Goal: Communication & Community: Ask a question

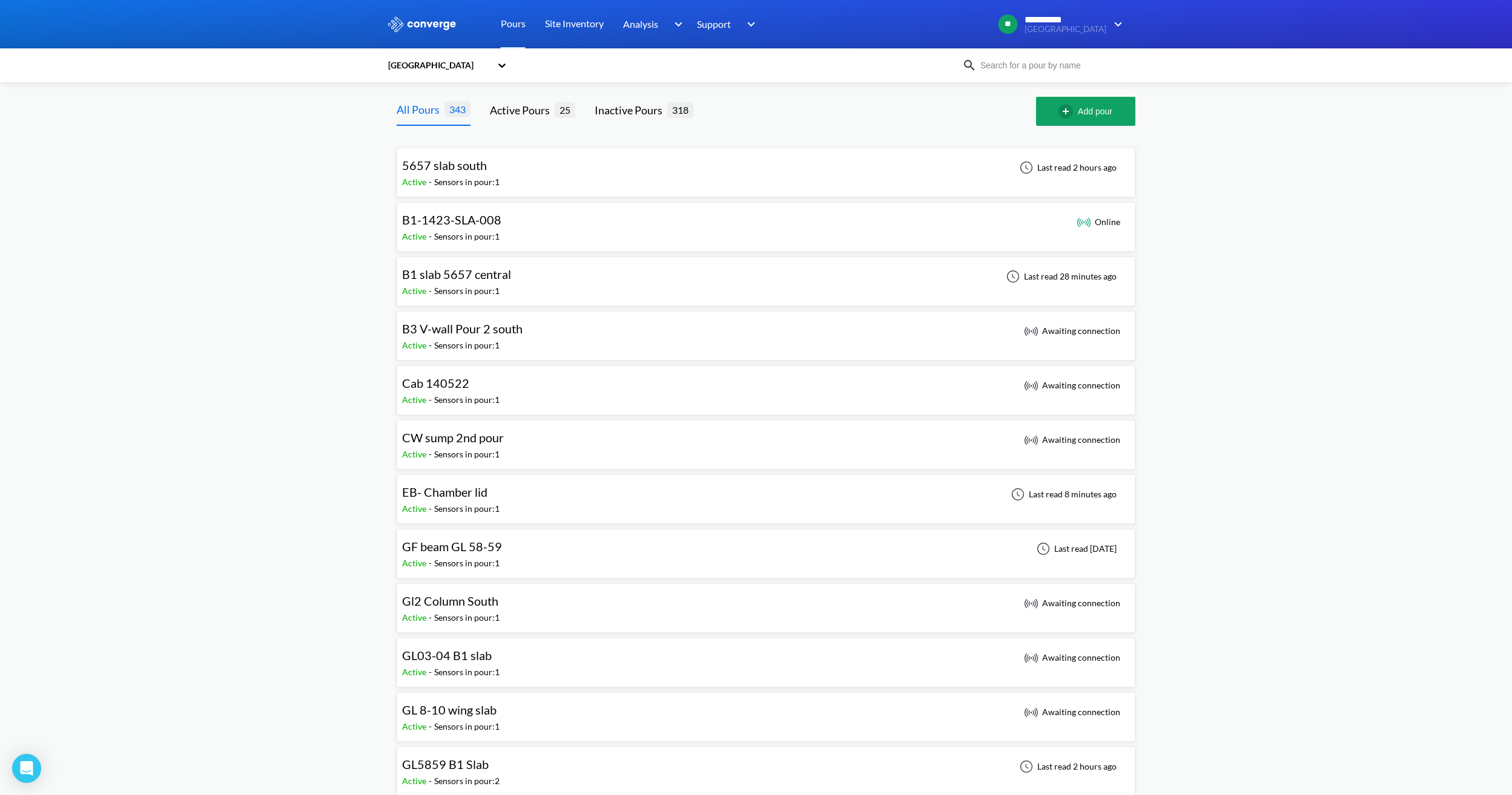
click at [490, 494] on div "EB- Chamber lid" at bounding box center [451, 493] width 98 height 19
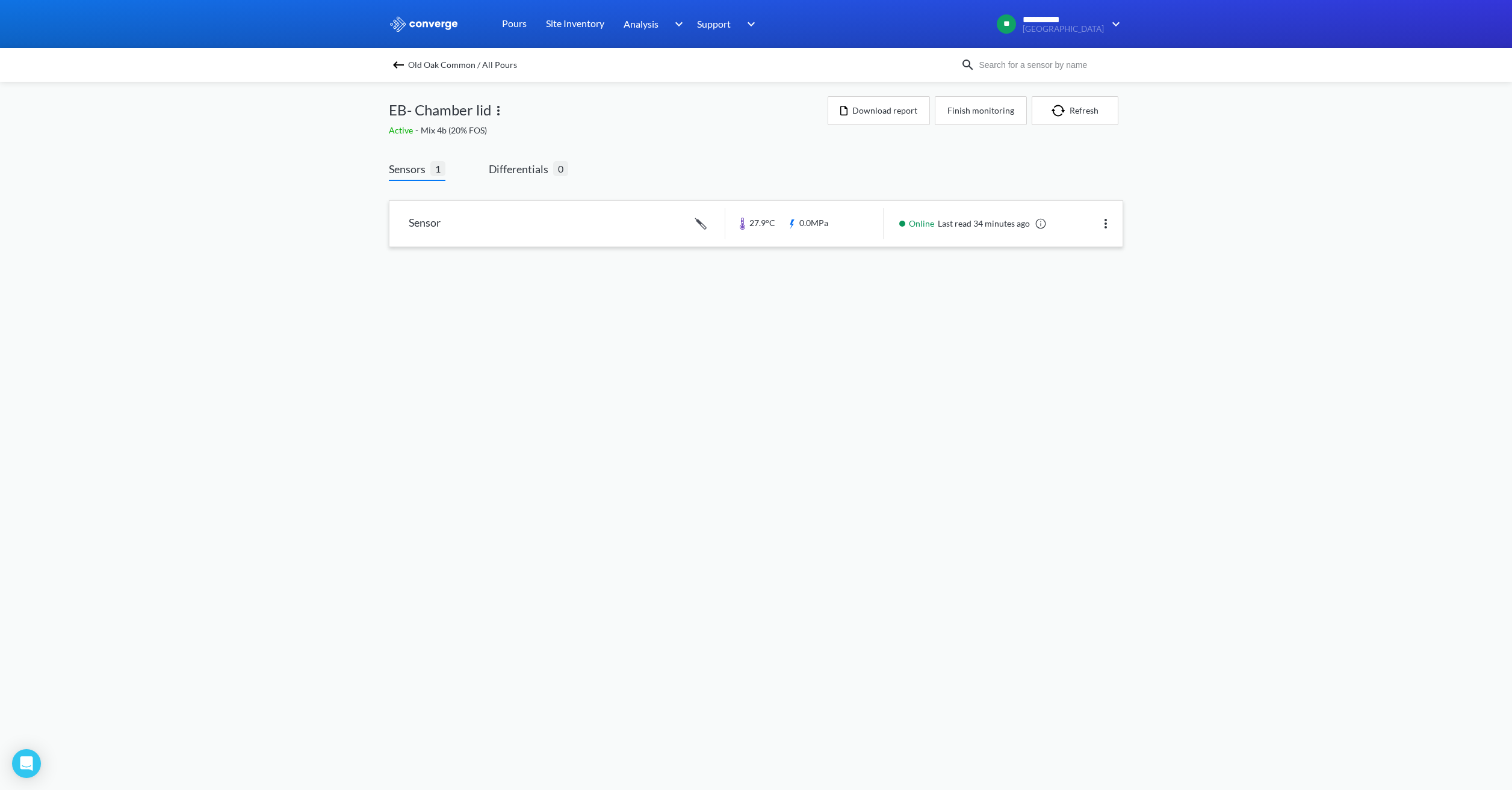
click at [833, 235] on link at bounding box center [756, 224] width 733 height 46
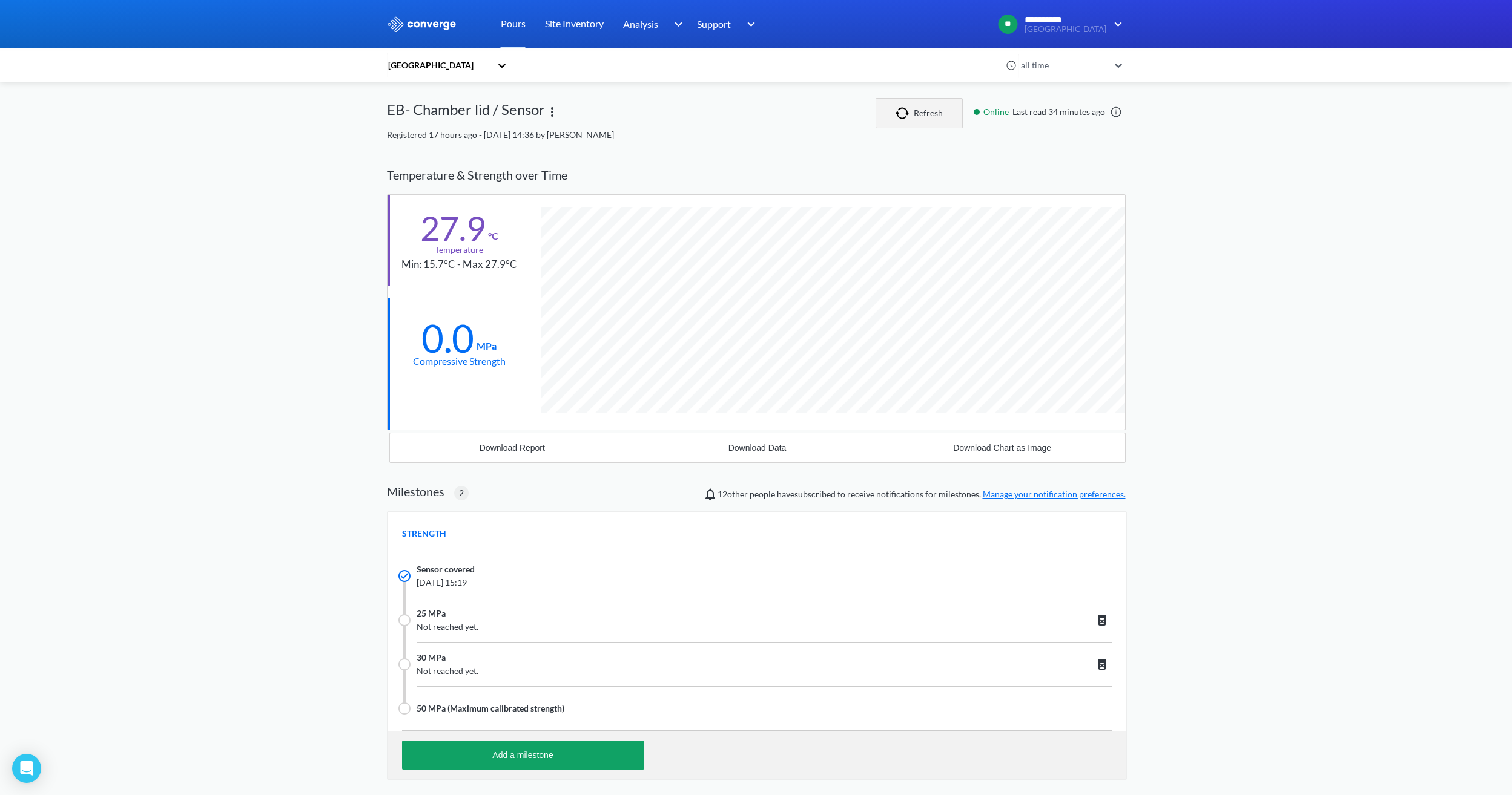
click at [922, 108] on button "Refresh" at bounding box center [919, 113] width 87 height 30
drag, startPoint x: 387, startPoint y: 110, endPoint x: 544, endPoint y: 118, distance: 157.2
click at [544, 118] on div "EB- Chamber lid / Sensor" at bounding box center [632, 113] width 488 height 30
copy div "EB- Chamber lid / Sensor"
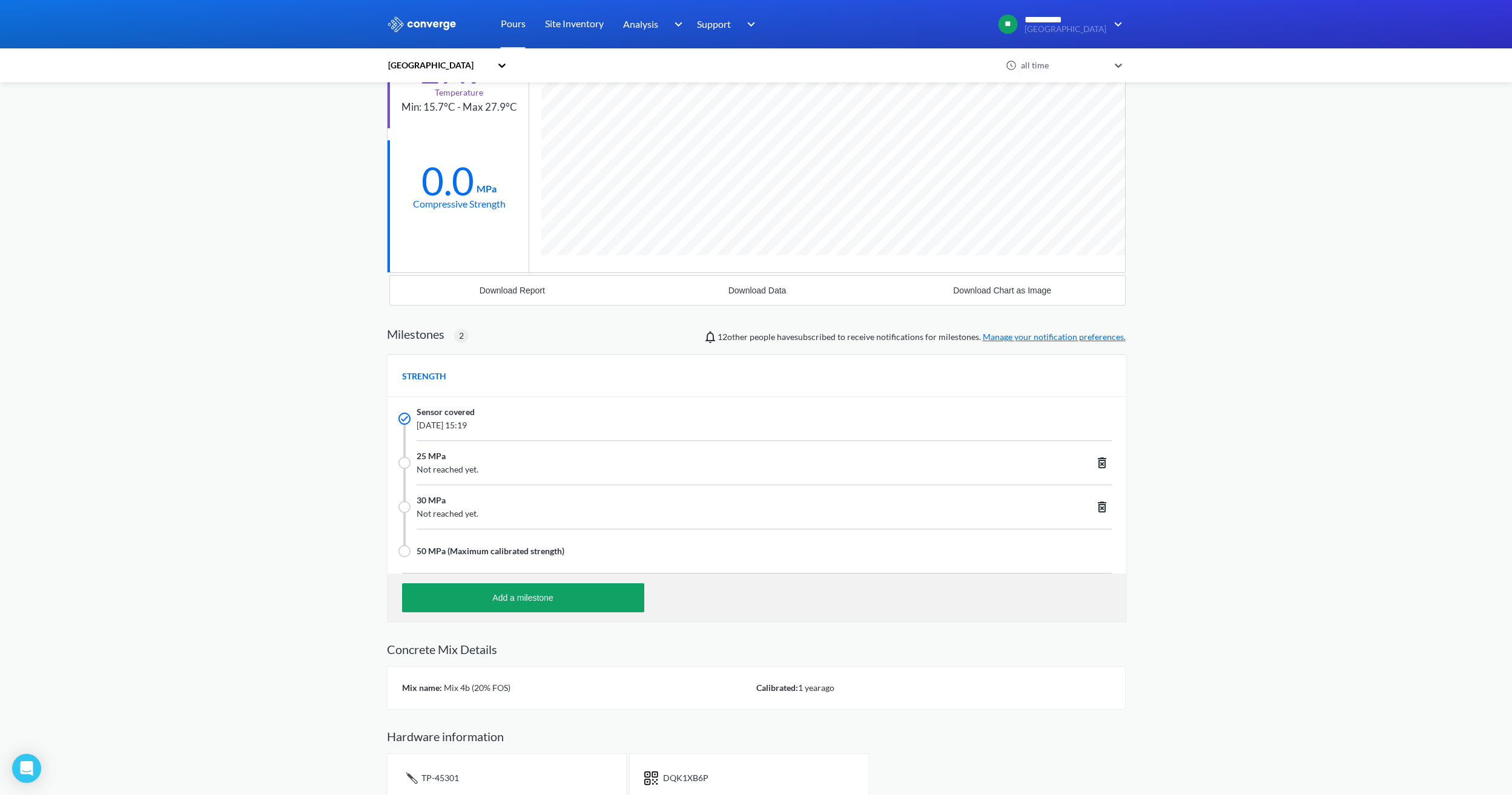
scroll to position [175, 0]
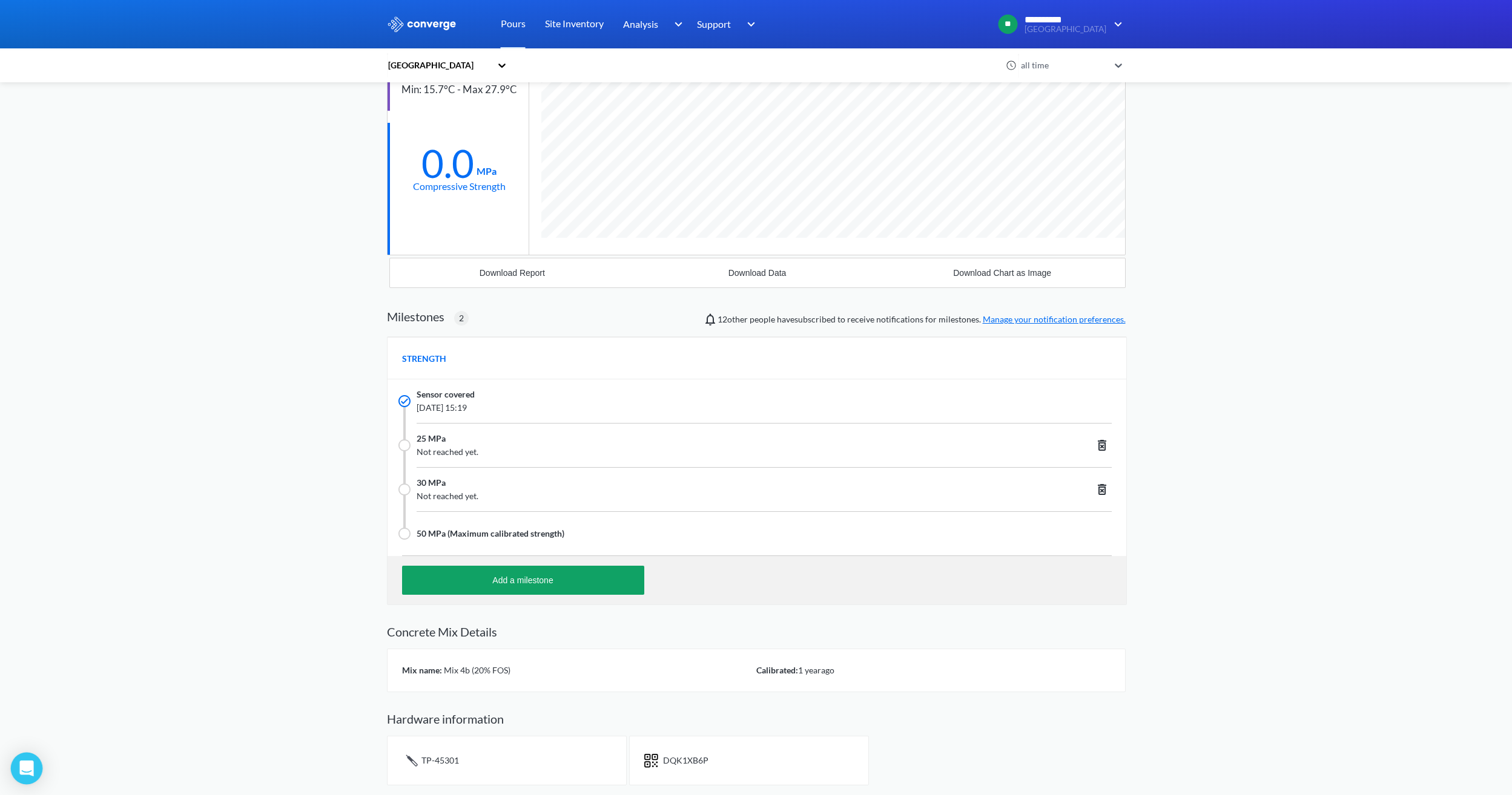
click at [34, 759] on div "Open Intercom Messenger" at bounding box center [27, 769] width 32 height 32
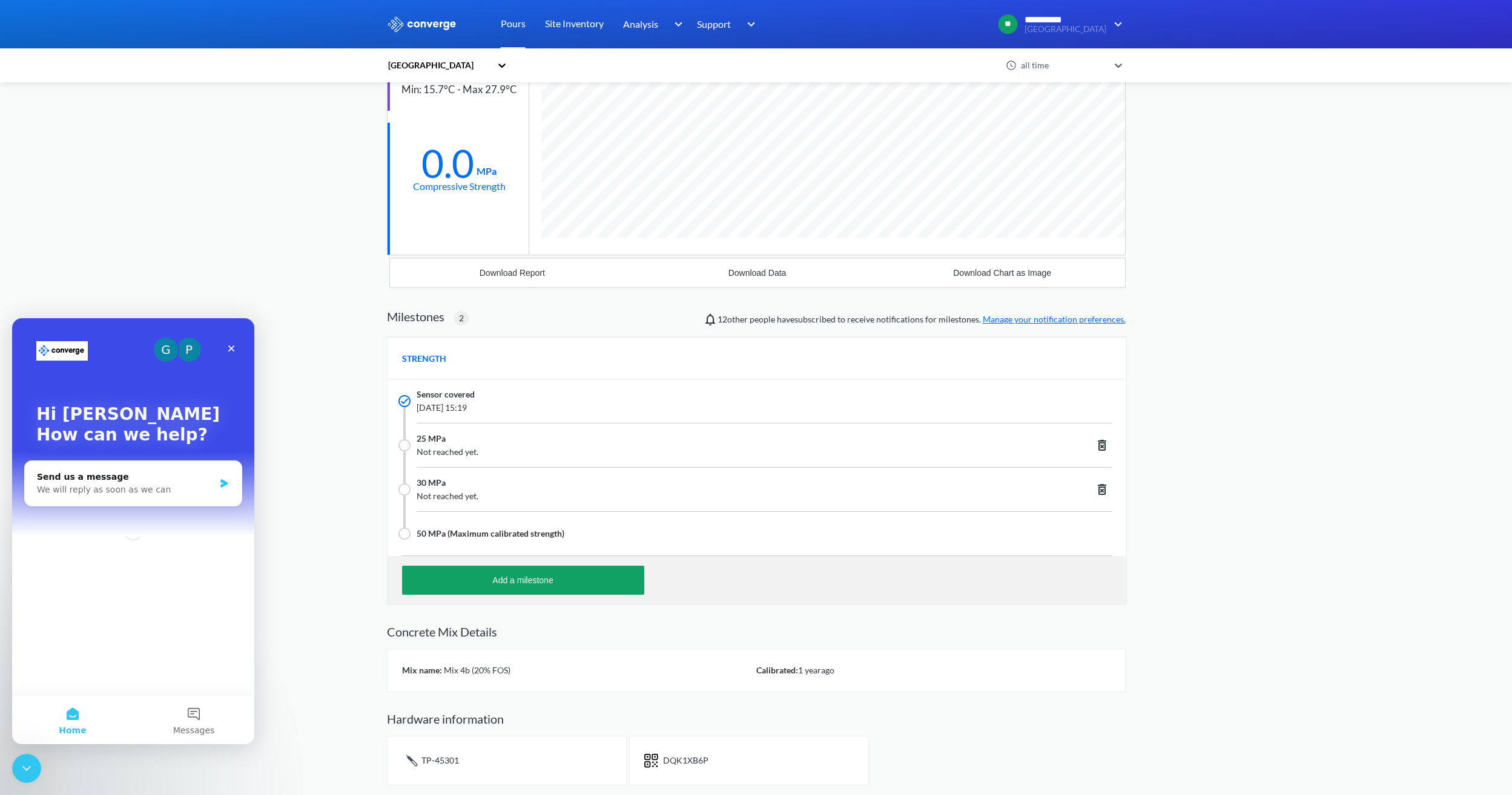
scroll to position [0, 0]
click at [180, 474] on div "Send us a message" at bounding box center [125, 477] width 177 height 13
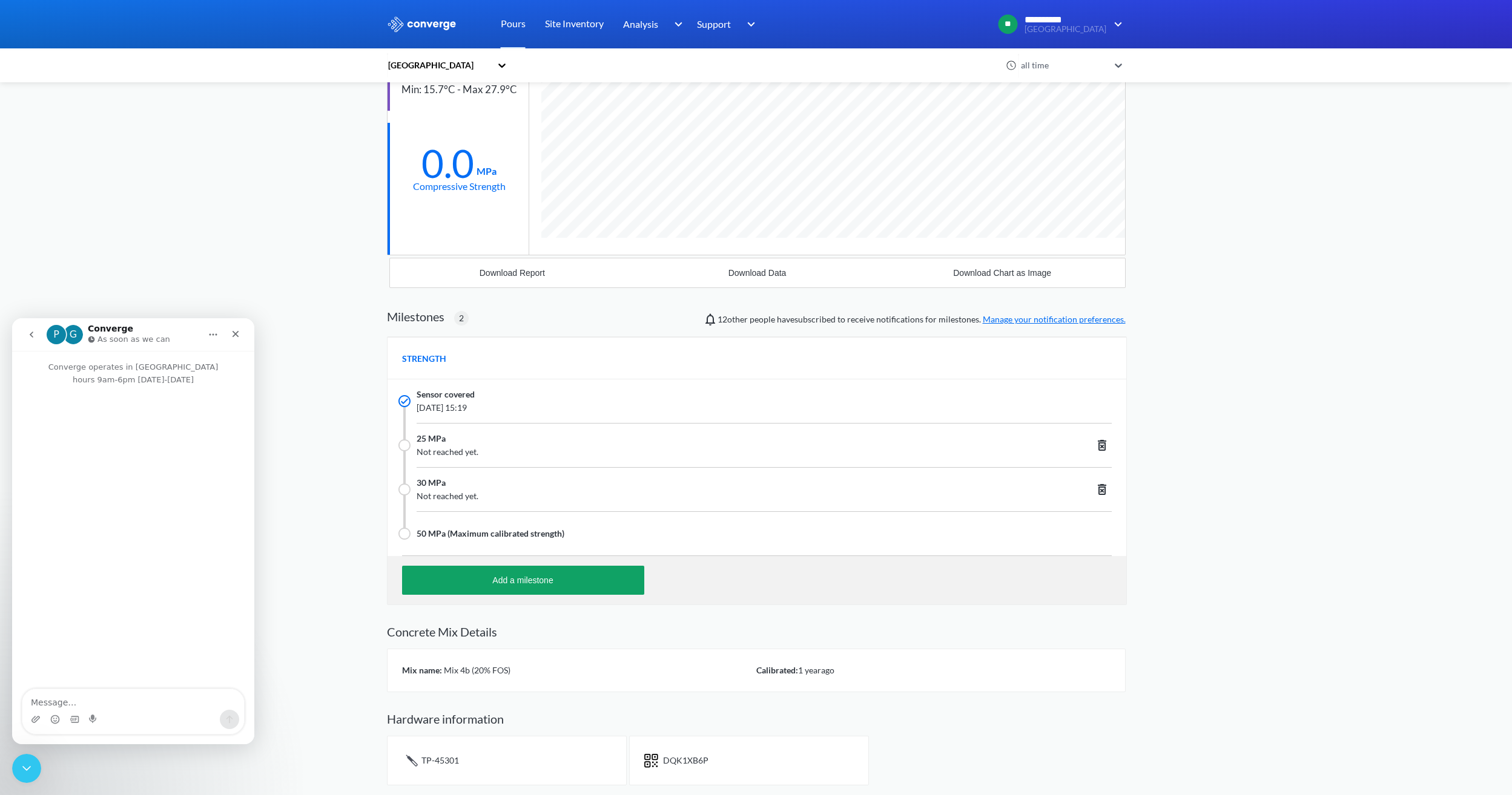
click at [71, 692] on textarea "Message…" at bounding box center [133, 700] width 222 height 21
click at [98, 696] on textarea "Hi, Please could you update the mix on EB- Chamber lid / Sensor" at bounding box center [133, 693] width 222 height 33
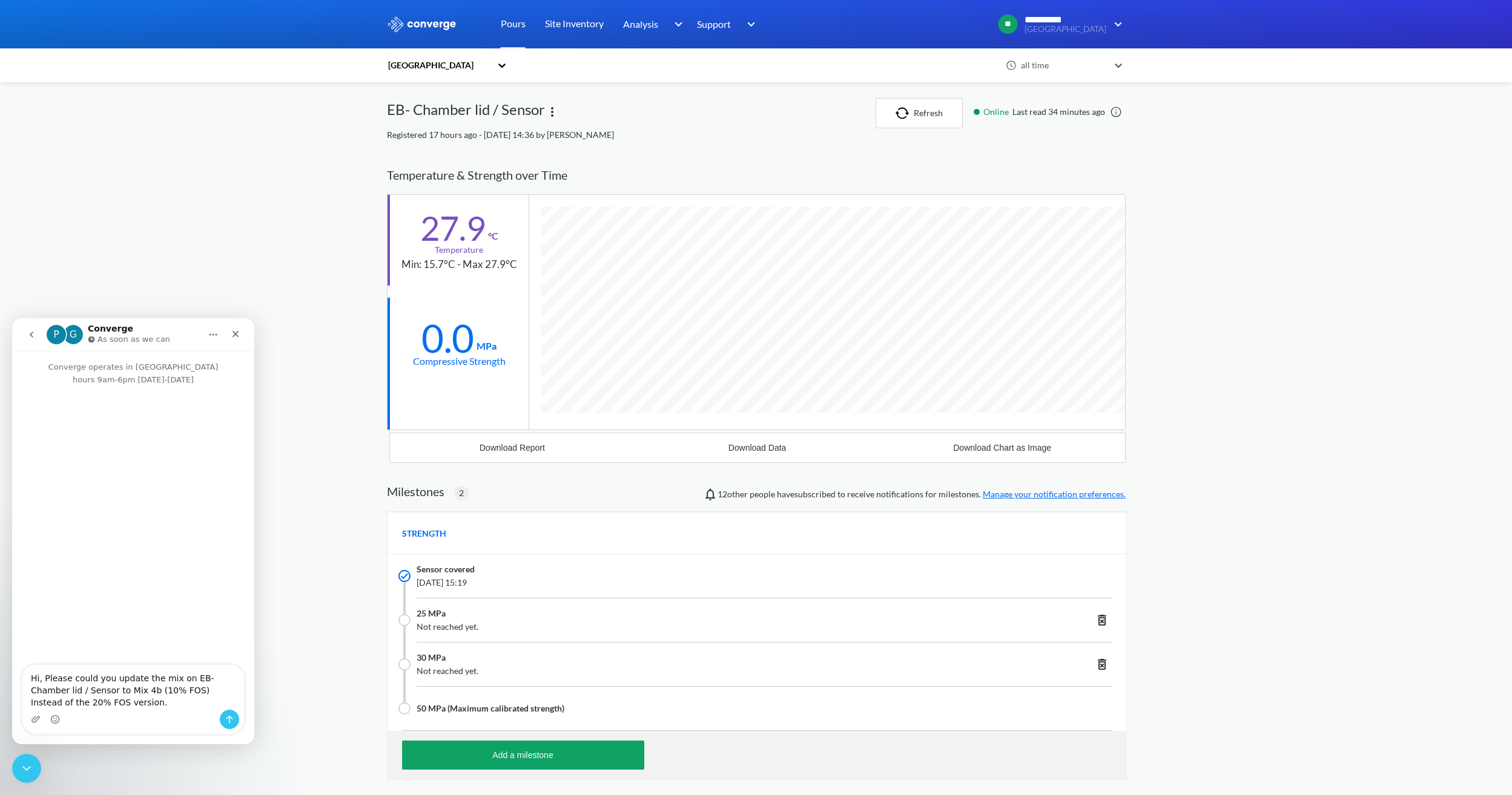
type textarea "Hi, Please could you update the mix on EB- Chamber lid / Sensor to Mix 4b (10% …"
click at [227, 722] on icon "Send a message…" at bounding box center [229, 719] width 10 height 10
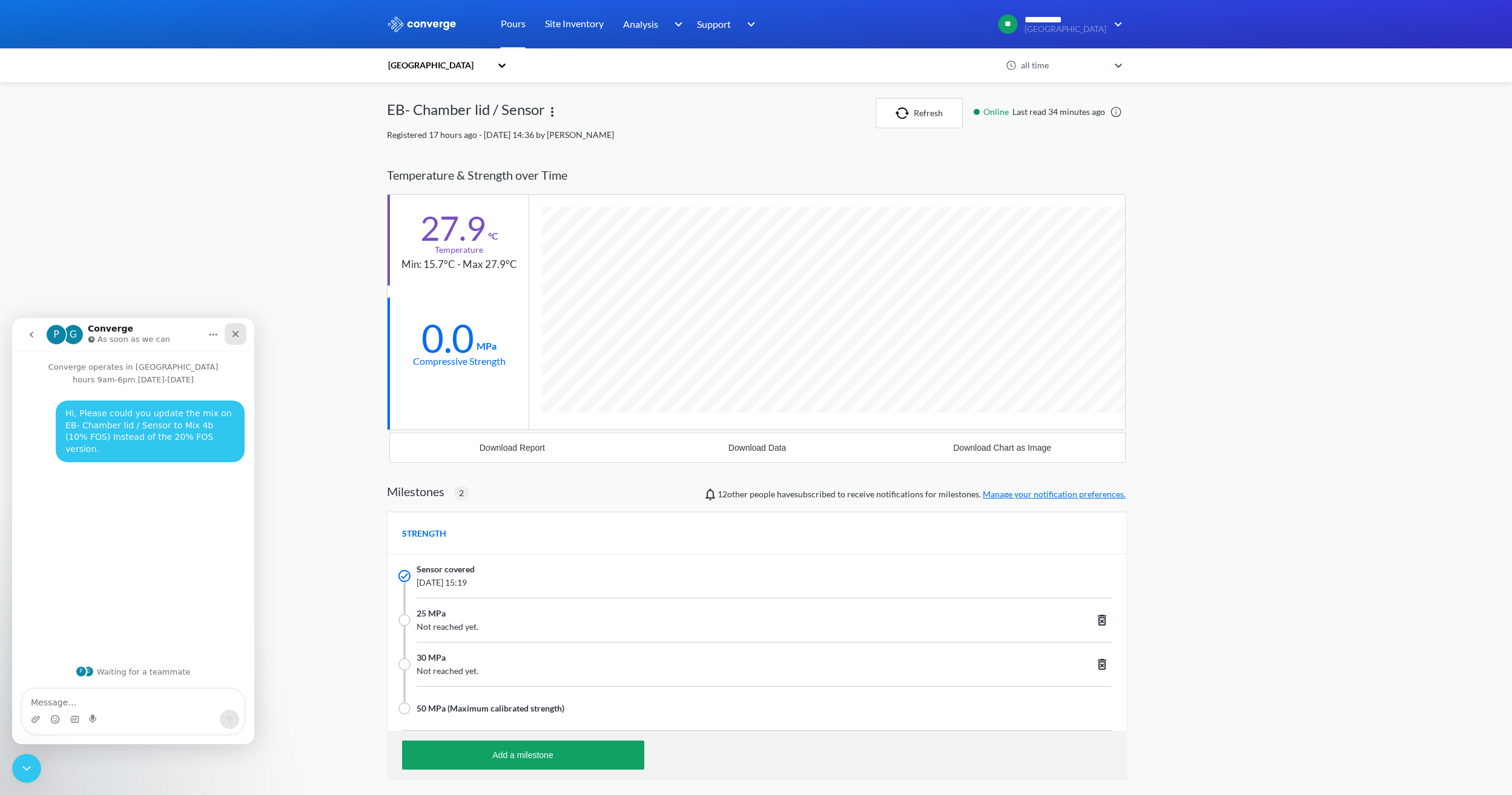
click at [235, 331] on icon "Close" at bounding box center [235, 334] width 10 height 10
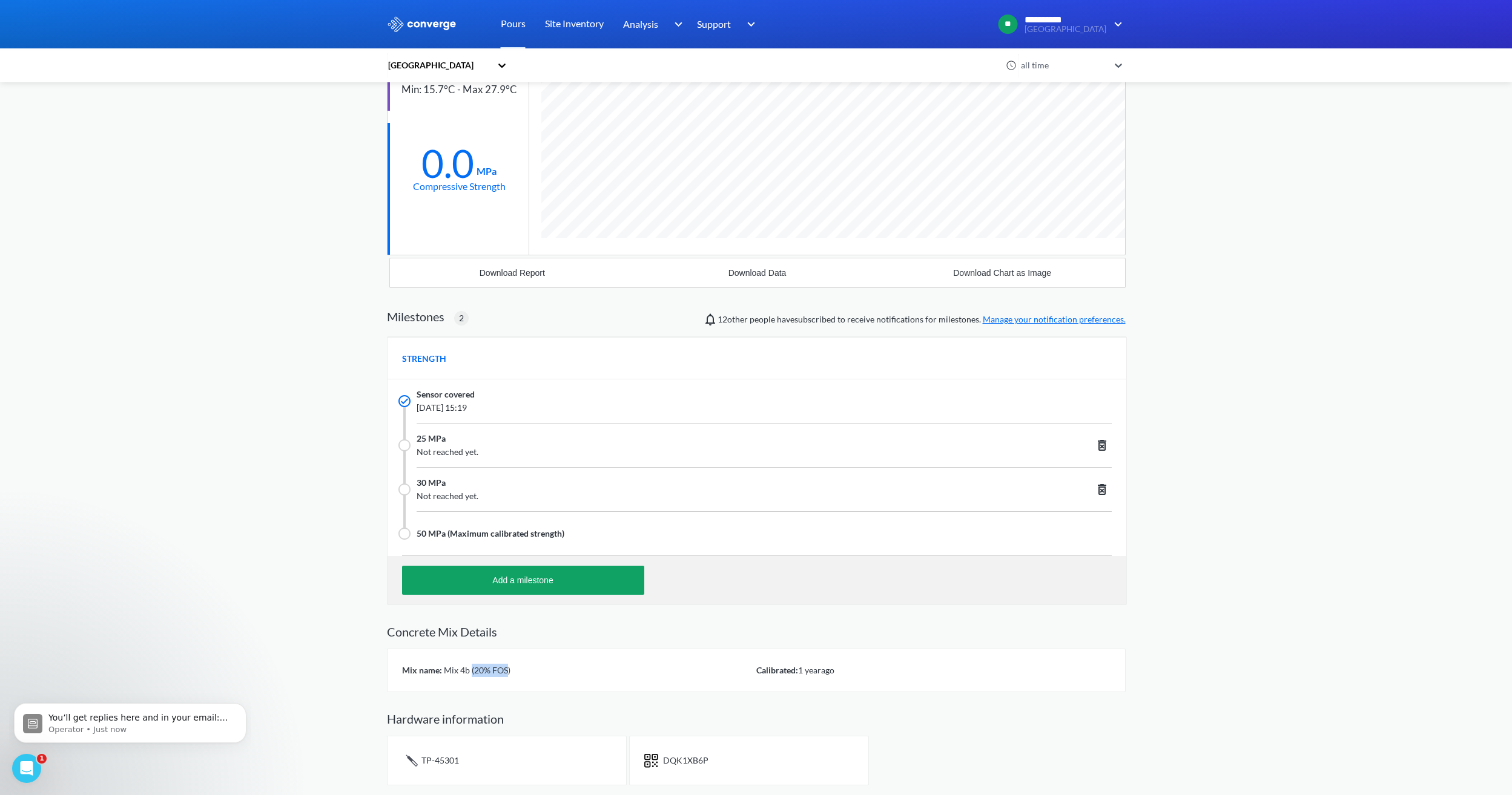
drag, startPoint x: 506, startPoint y: 668, endPoint x: 470, endPoint y: 669, distance: 36.0
click at [470, 669] on span "Mix 4b (20% FOS)" at bounding box center [476, 670] width 68 height 10
drag, startPoint x: 470, startPoint y: 669, endPoint x: 660, endPoint y: 659, distance: 190.3
click at [660, 659] on div "Mix name: Mix 4b (20% FOS) Calibrated: [DATE]" at bounding box center [756, 670] width 739 height 44
click at [17, 763] on div "Open Intercom Messenger" at bounding box center [25, 767] width 40 height 40
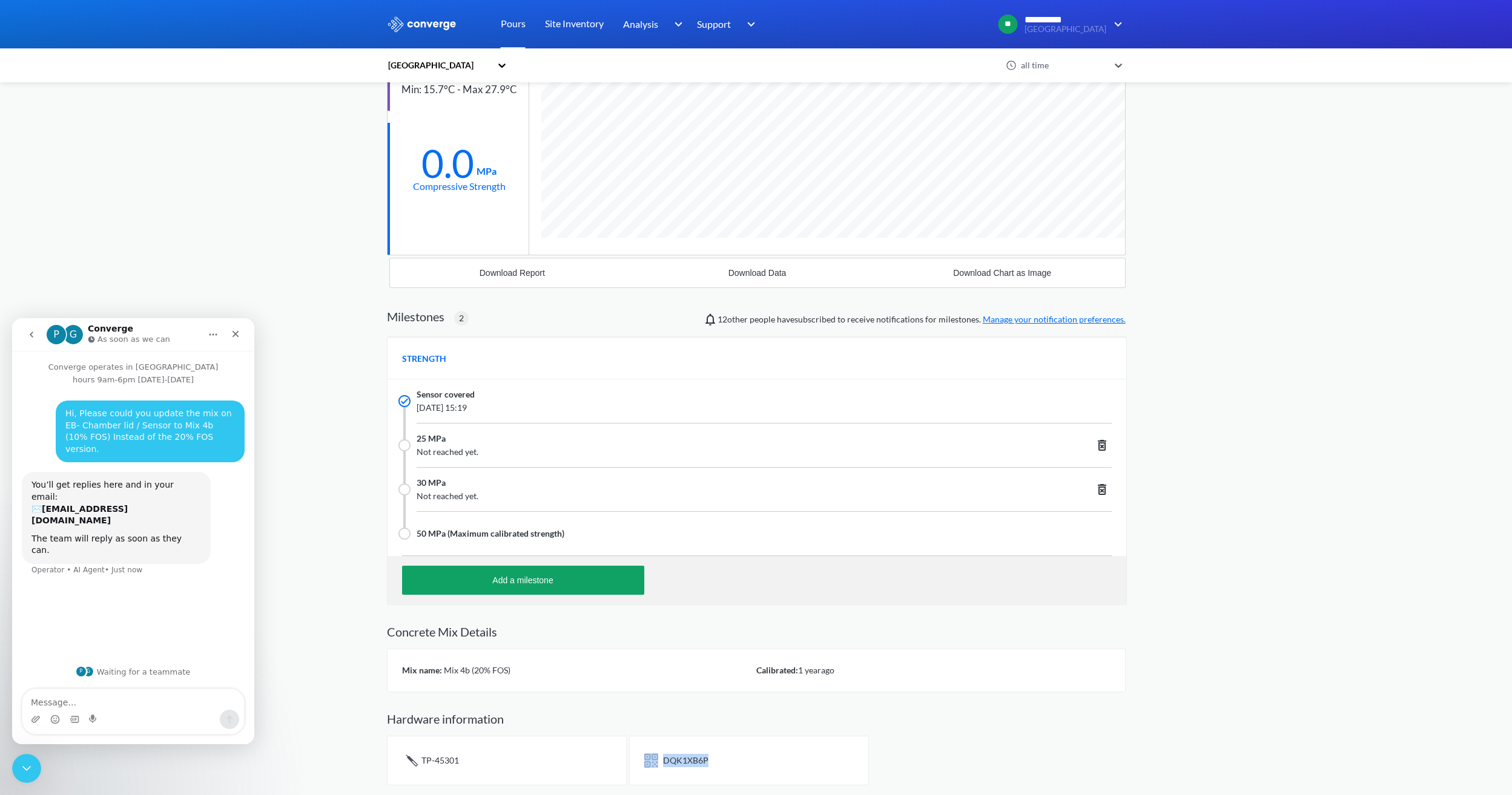
drag, startPoint x: 709, startPoint y: 762, endPoint x: 631, endPoint y: 760, distance: 78.0
click at [631, 760] on div "DQK1XB6P" at bounding box center [748, 761] width 239 height 49
click at [1063, 754] on div "TP-45301 DQK1XB6P" at bounding box center [756, 761] width 739 height 49
click at [243, 343] on div "Close" at bounding box center [235, 334] width 21 height 21
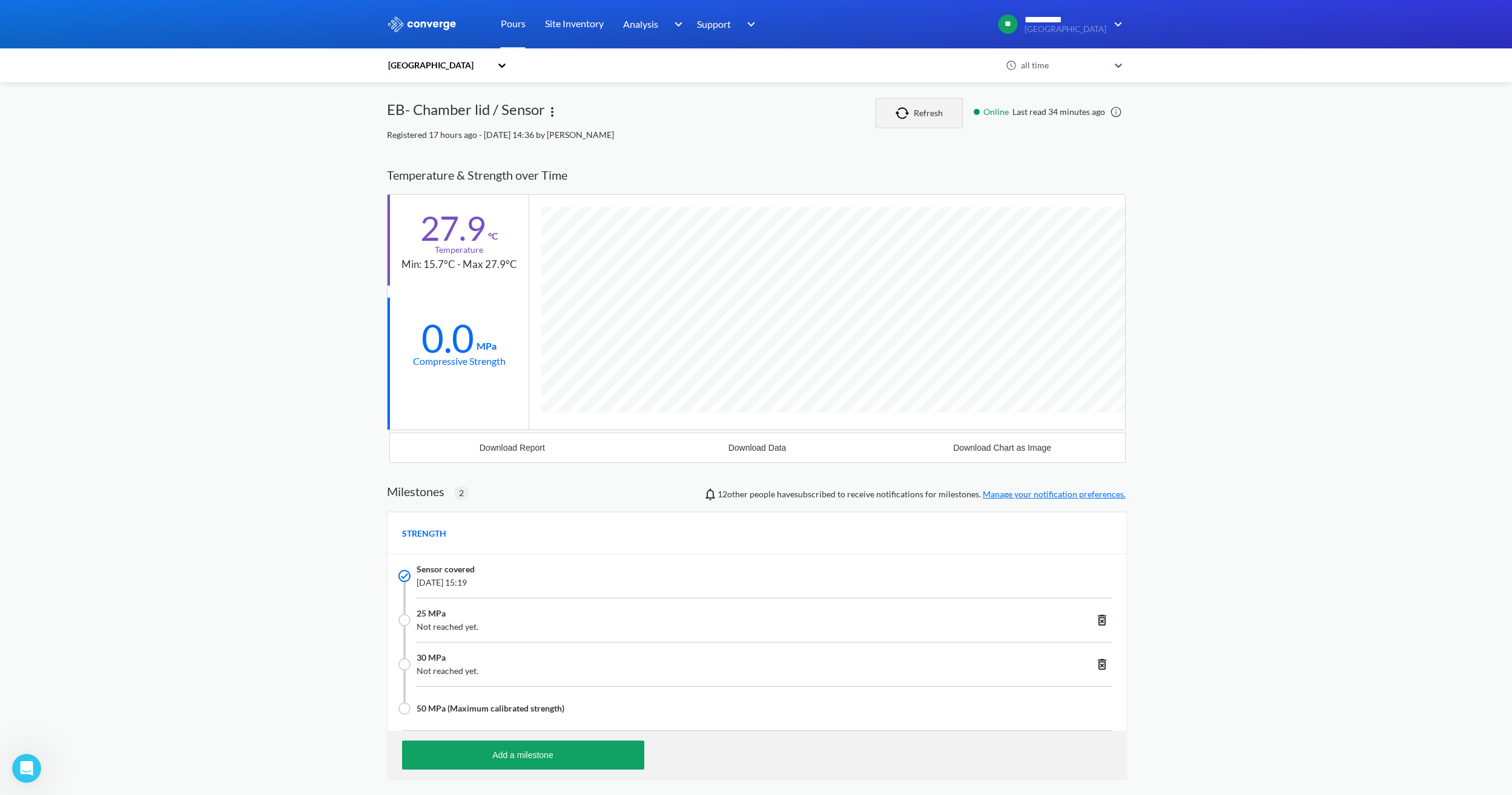
click at [908, 104] on button "Refresh" at bounding box center [919, 113] width 87 height 30
drag, startPoint x: 488, startPoint y: 230, endPoint x: 418, endPoint y: 230, distance: 70.0
click at [418, 230] on div "27.9 °C Temperature Min: 15.7°C - Max 27.9°C" at bounding box center [457, 240] width 141 height 91
drag, startPoint x: 418, startPoint y: 230, endPoint x: 463, endPoint y: 298, distance: 81.5
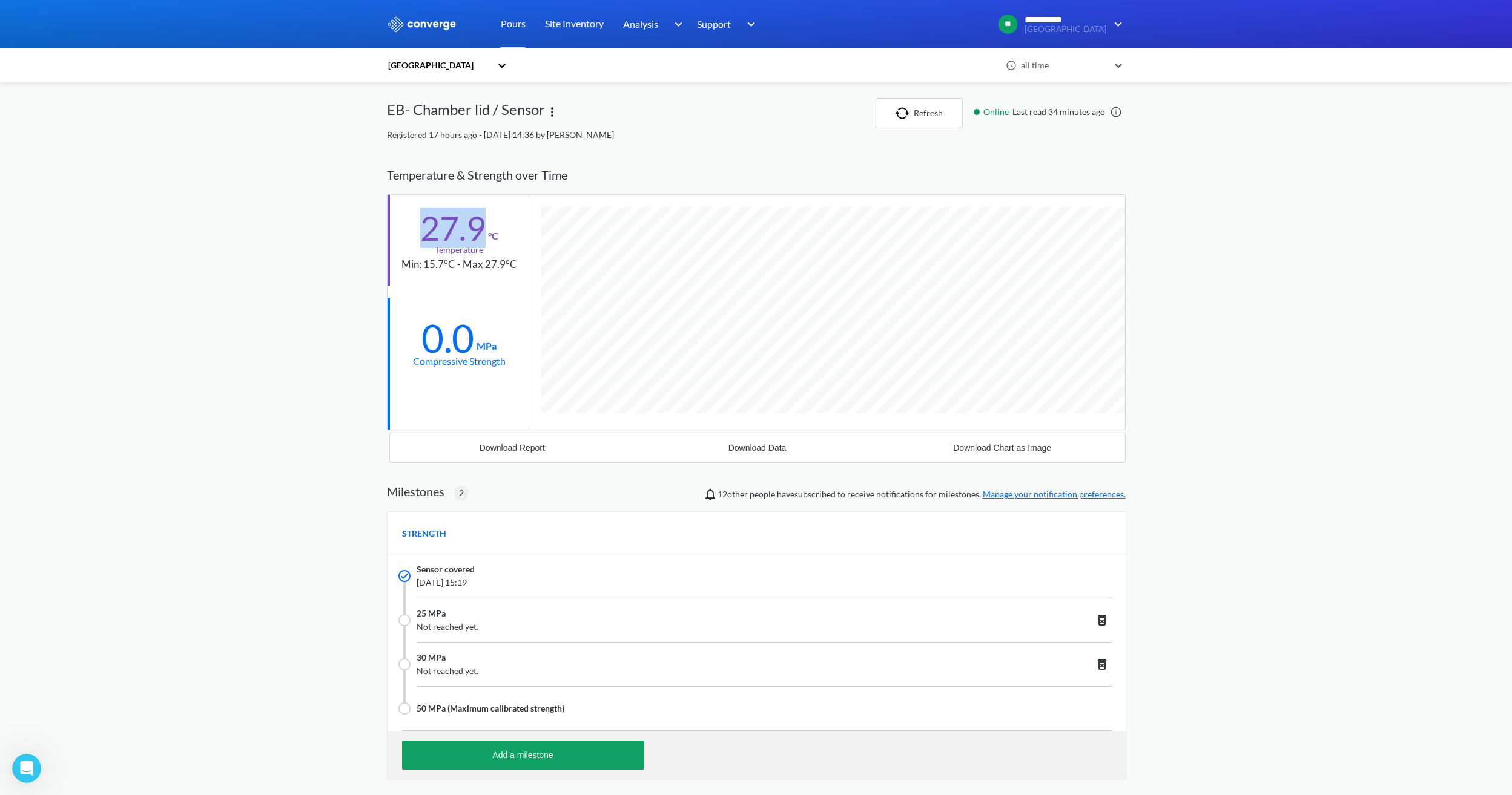
click at [463, 298] on div "0.0 MPa Compressive Strength" at bounding box center [457, 343] width 141 height 91
drag, startPoint x: 486, startPoint y: 218, endPoint x: 433, endPoint y: 220, distance: 53.0
click at [433, 220] on div "27.9 °C" at bounding box center [459, 226] width 78 height 35
click at [525, 335] on div "0.0 MPa Compressive Strength" at bounding box center [457, 343] width 141 height 91
click at [932, 132] on div "Registered 17 hours ago - [DATE] 14:36 by [PERSON_NAME]" at bounding box center [756, 134] width 739 height 14
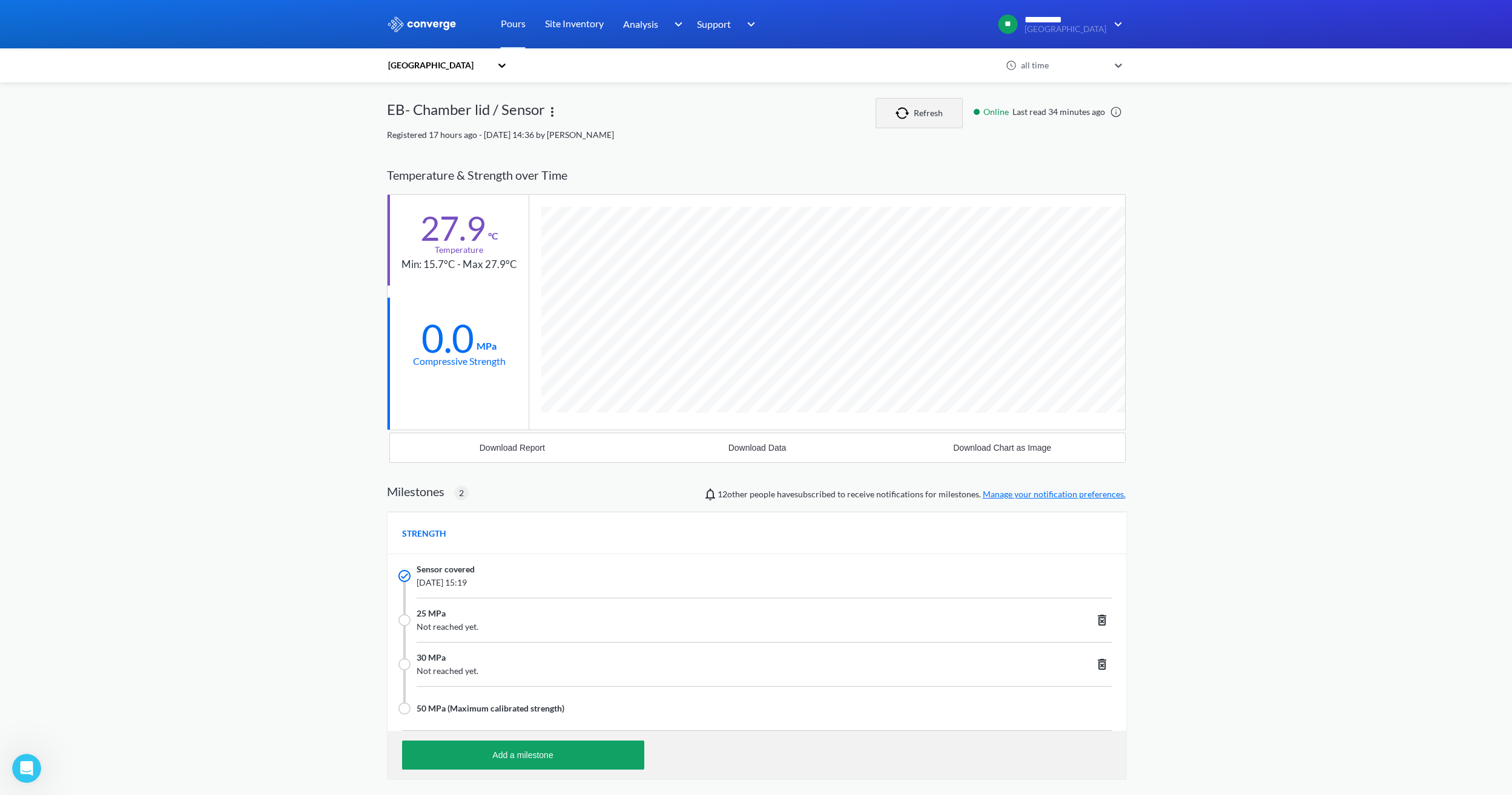
click at [935, 113] on button "Refresh" at bounding box center [919, 113] width 87 height 30
click at [919, 115] on button "Refresh" at bounding box center [919, 113] width 87 height 30
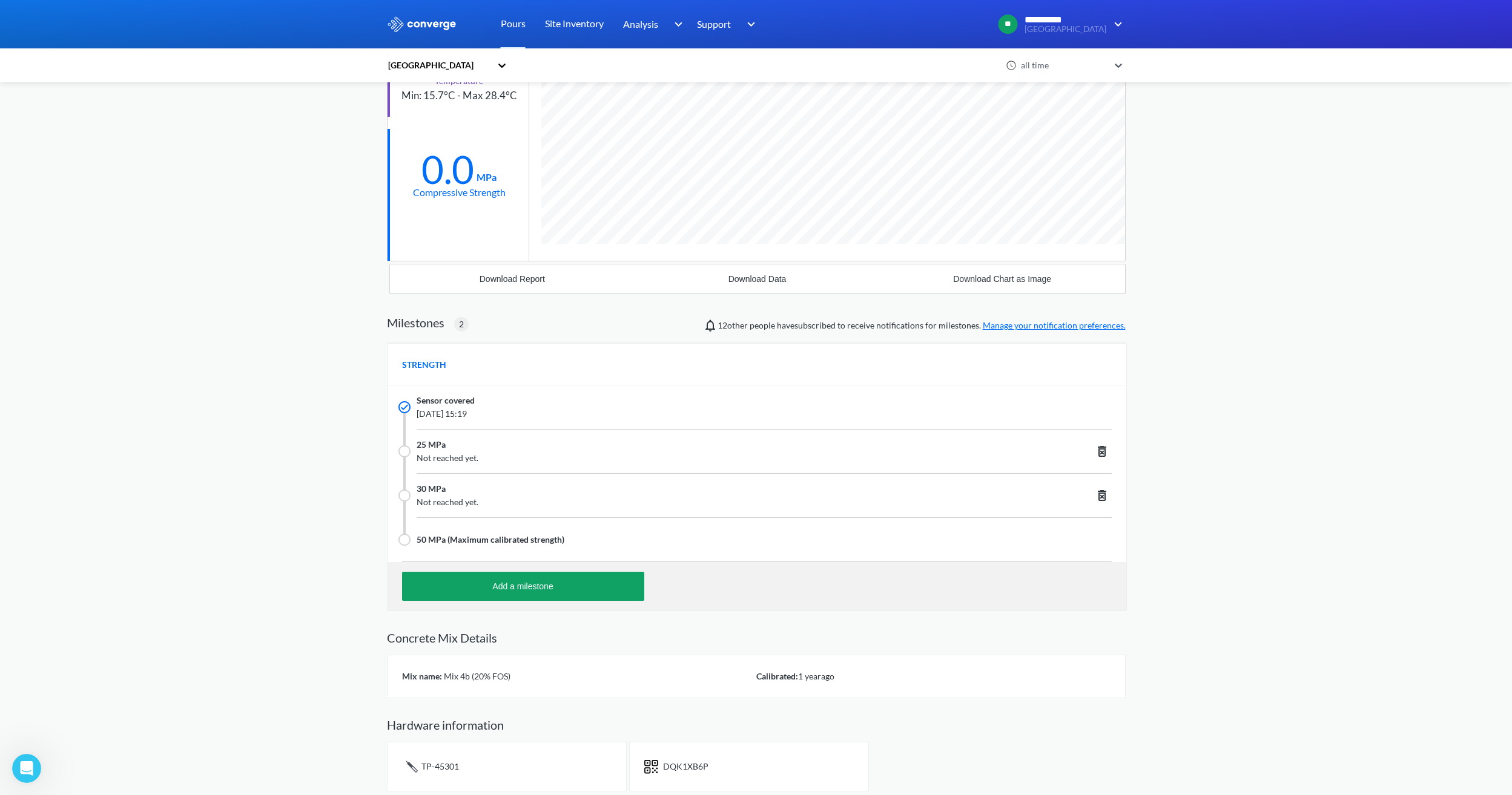
scroll to position [175, 0]
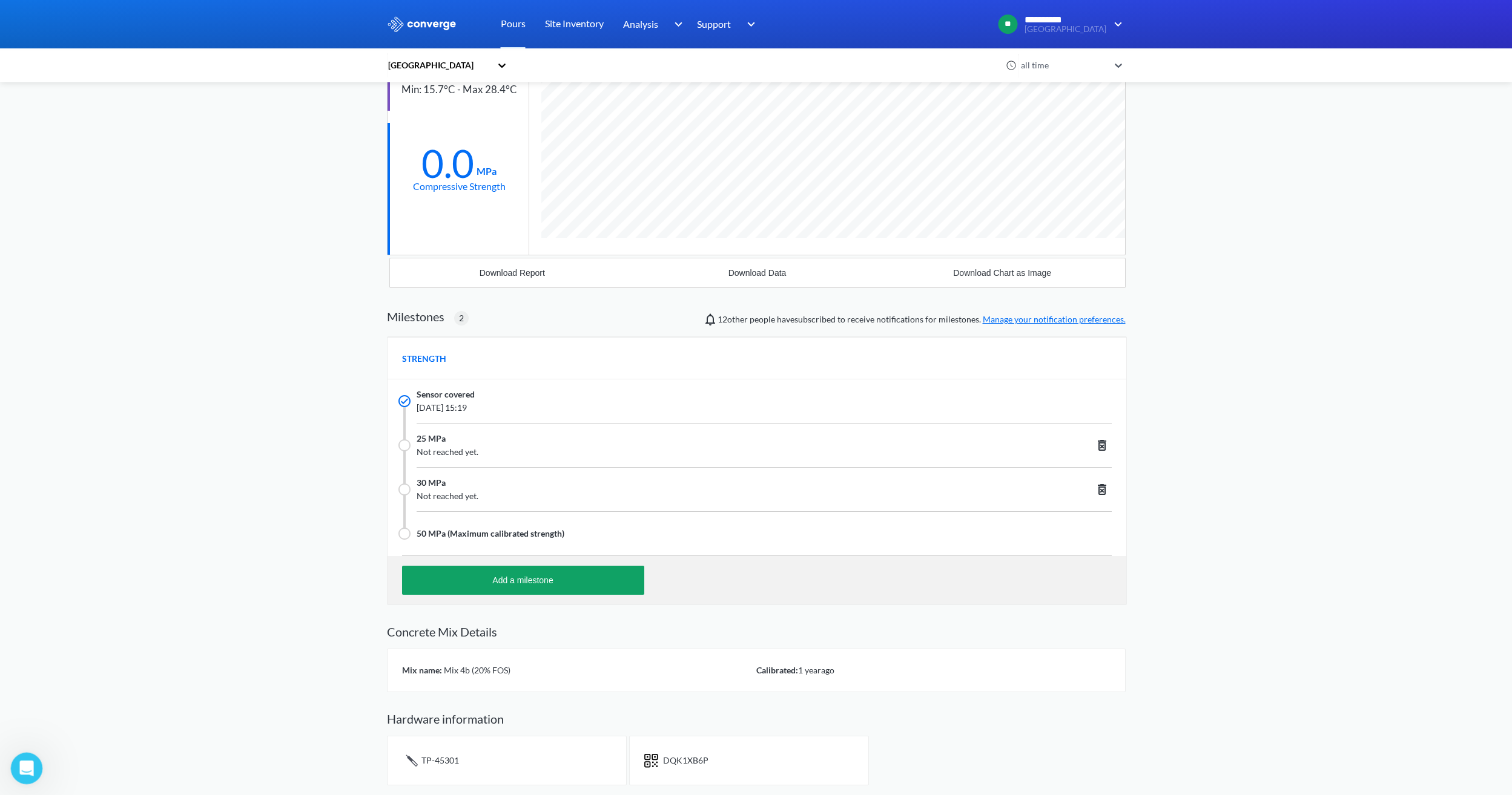
click at [27, 768] on icon "Open Intercom Messenger" at bounding box center [25, 766] width 20 height 20
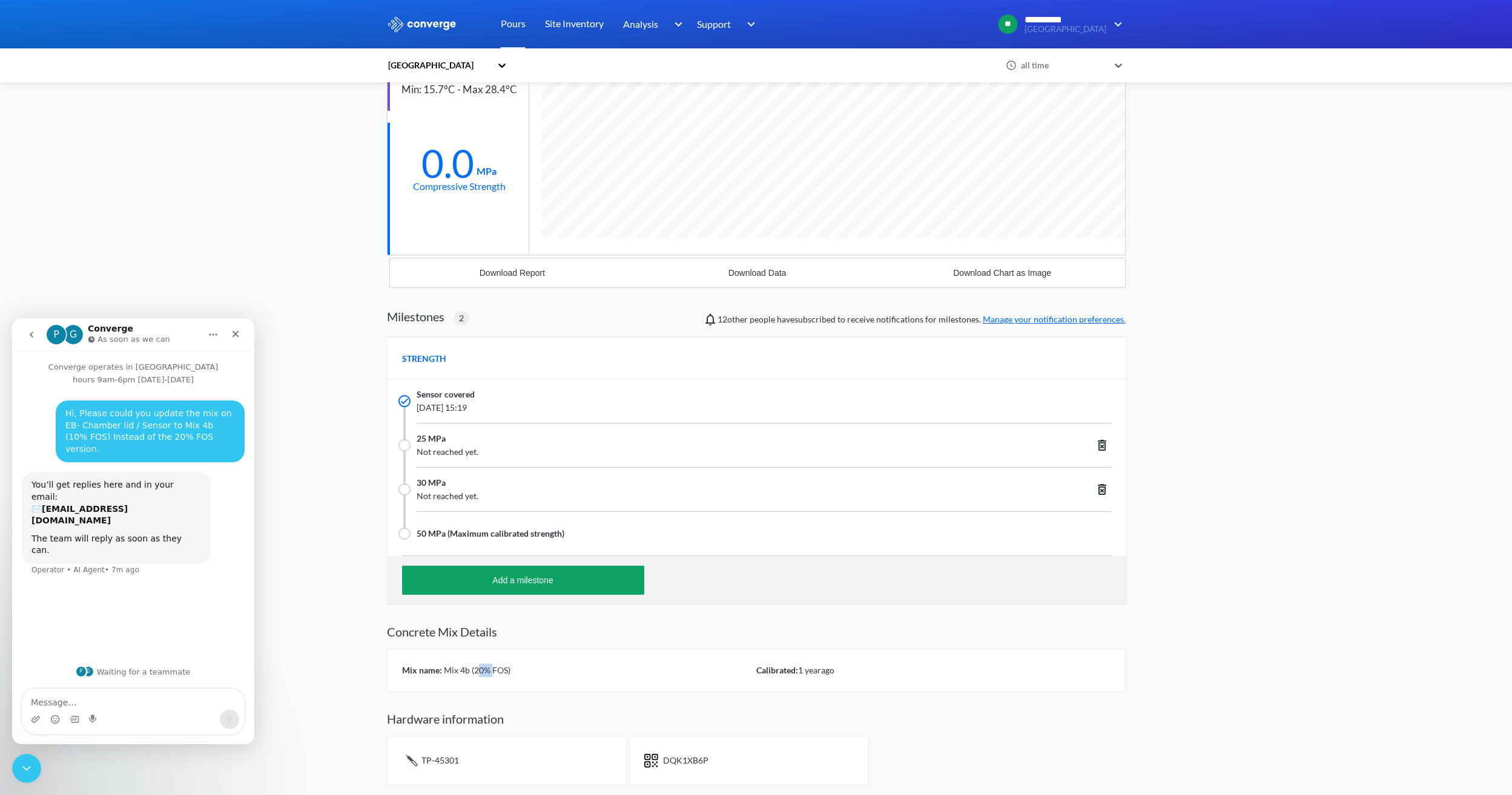
drag, startPoint x: 491, startPoint y: 672, endPoint x: 476, endPoint y: 671, distance: 15.0
click at [476, 671] on span "Mix 4b (20% FOS)" at bounding box center [476, 670] width 68 height 10
drag, startPoint x: 476, startPoint y: 671, endPoint x: 314, endPoint y: 712, distance: 167.1
click at [314, 712] on div "**********" at bounding box center [756, 310] width 1512 height 970
